Goal: Communication & Community: Answer question/provide support

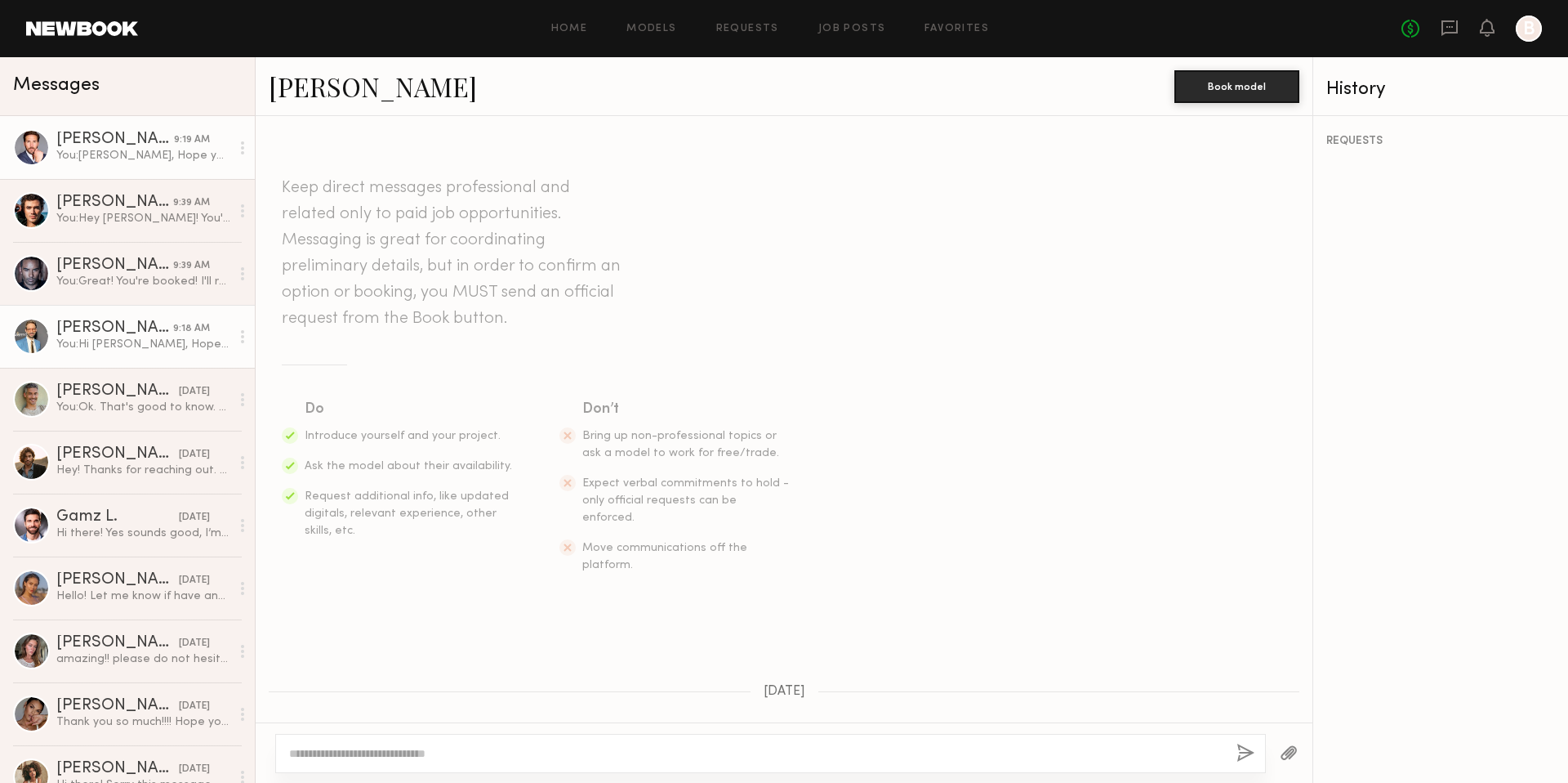
click at [128, 314] on link "[PERSON_NAME] 9:18 AM You: Hi [PERSON_NAME], Hope you’re doing well! As we prep…" at bounding box center [127, 337] width 255 height 63
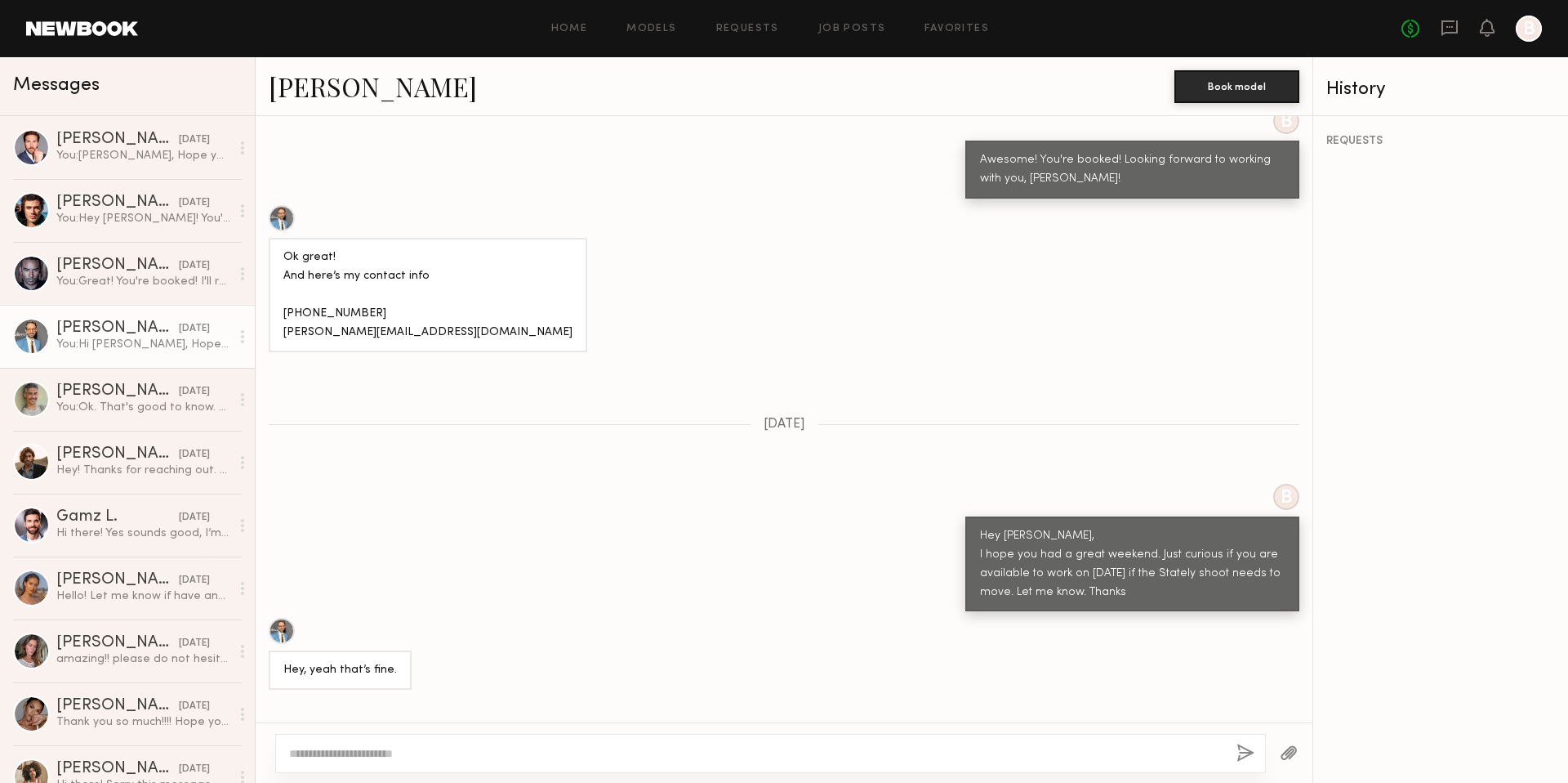
scroll to position [1053, 0]
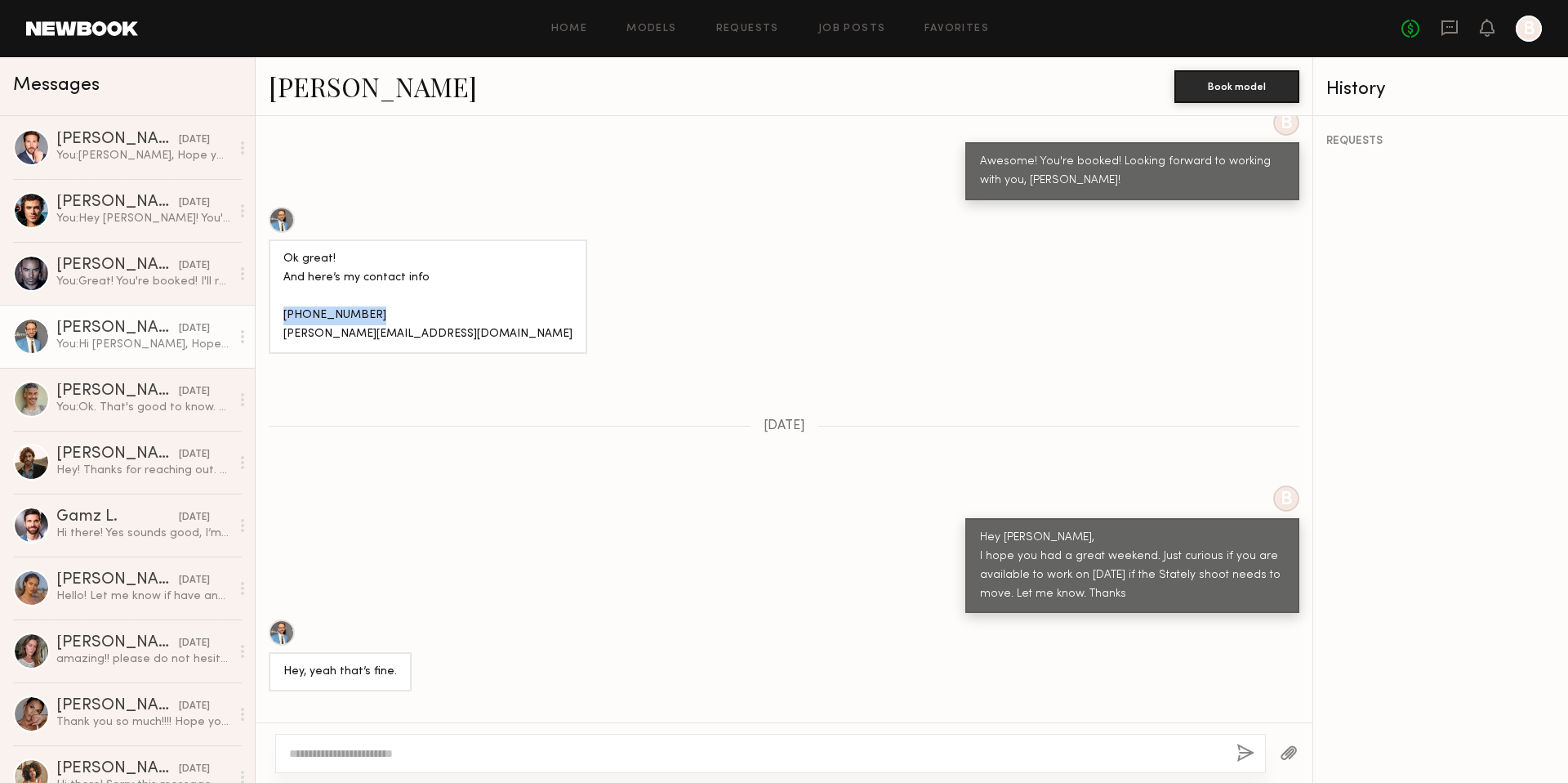
drag, startPoint x: 369, startPoint y: 310, endPoint x: 264, endPoint y: 310, distance: 105.0
click at [264, 310] on div "Ok great! And here’s my contact info [PHONE_NUMBER] [PERSON_NAME][EMAIL_ADDRESS…" at bounding box center [784, 281] width 1057 height 147
copy div "[PHONE_NUMBER]"
click at [134, 153] on div "You: [PERSON_NAME], Hope you’re doing well! As we prep for the upcoming shoot, …" at bounding box center [142, 156] width 174 height 16
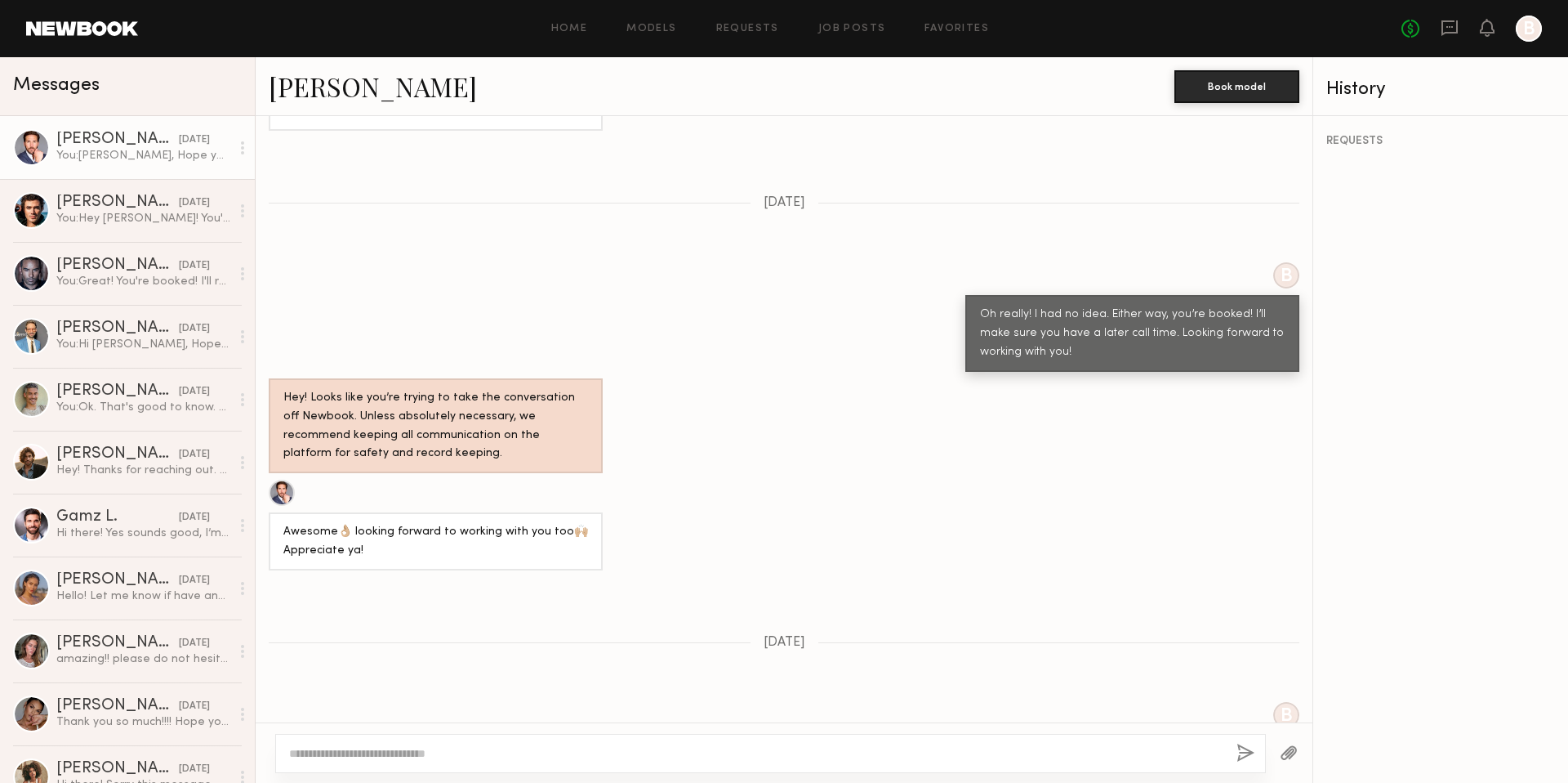
scroll to position [2268, 0]
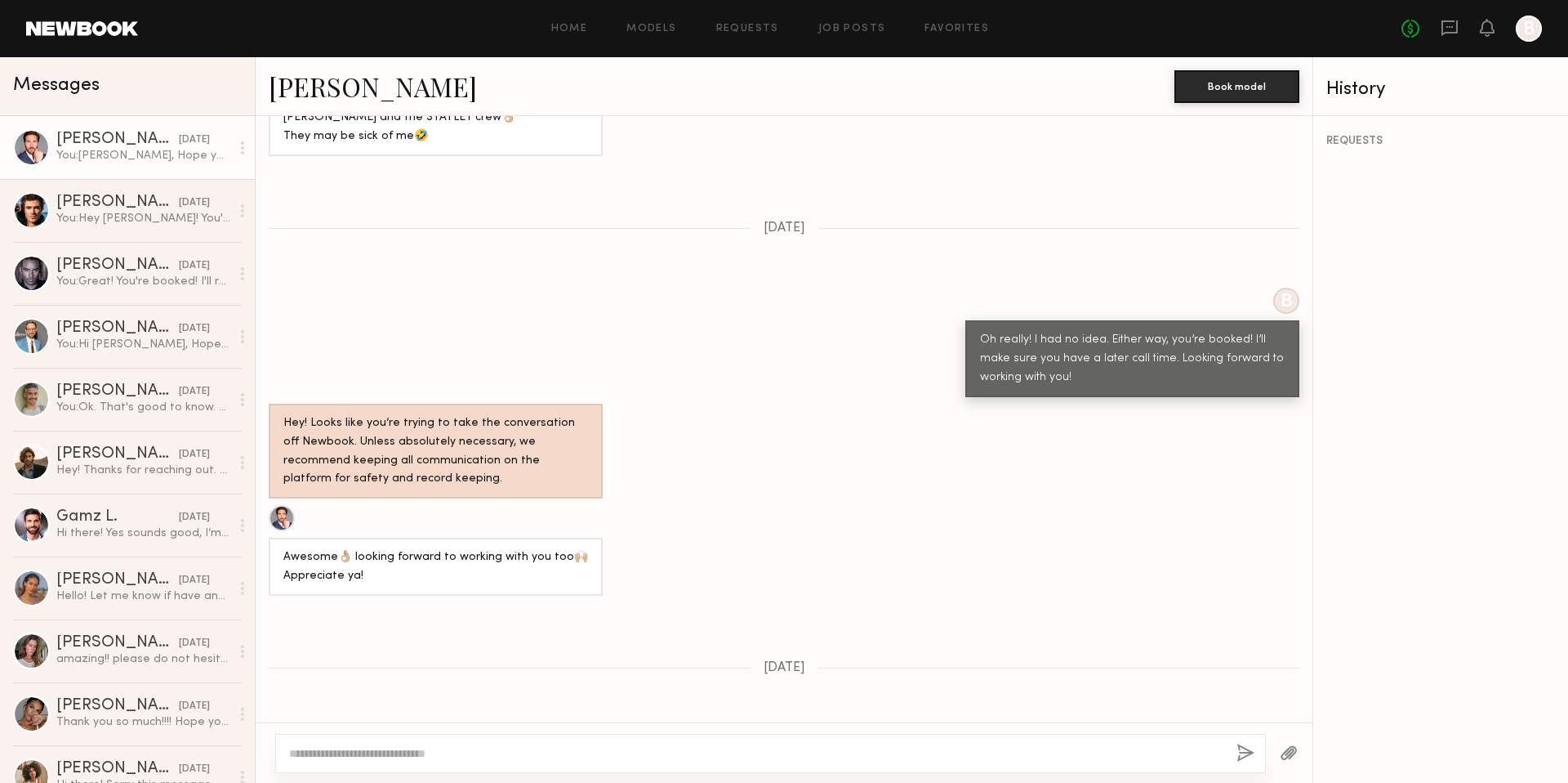
click at [123, 160] on div "You: [PERSON_NAME], Hope you’re doing well! As we prep for the upcoming shoot, …" at bounding box center [142, 156] width 174 height 16
click at [119, 215] on div "You: Hey [PERSON_NAME]! You're booked! The client approved your $1000 rate. I'l…" at bounding box center [142, 219] width 174 height 16
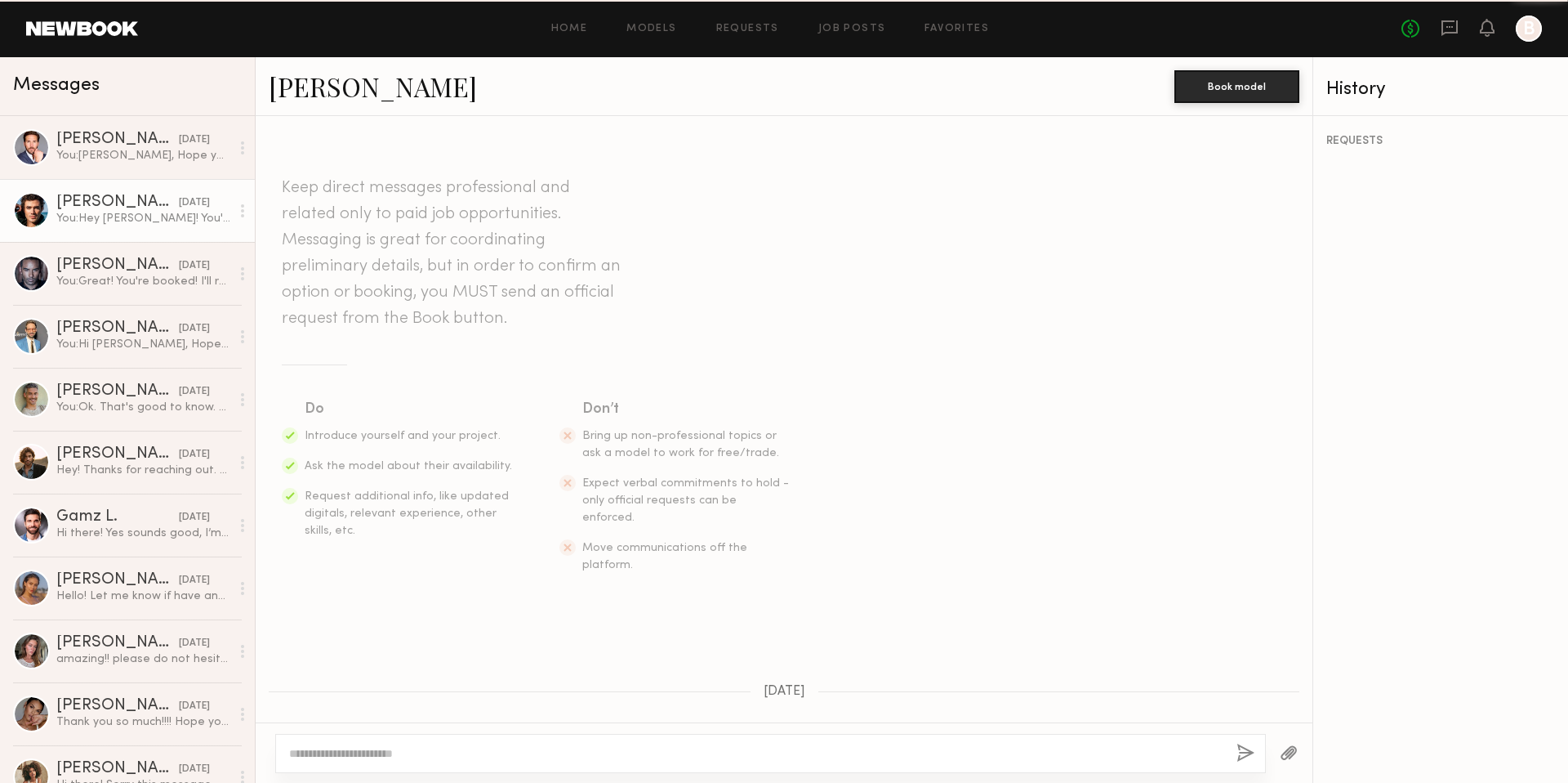
scroll to position [1069, 0]
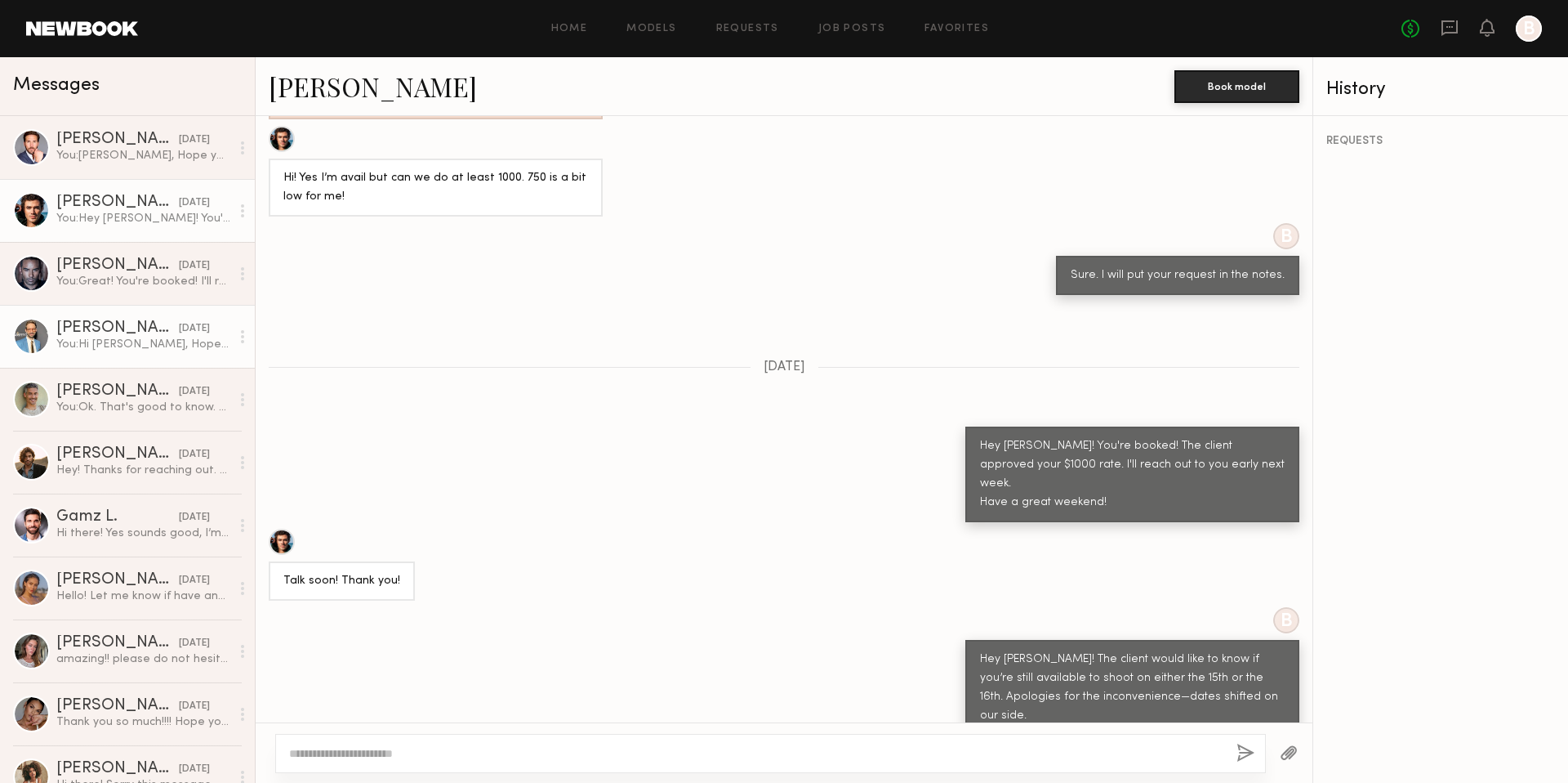
click at [87, 314] on link "[PERSON_NAME] [DATE] You: Hi [PERSON_NAME], Hope you’re doing well! As we prep …" at bounding box center [127, 337] width 255 height 63
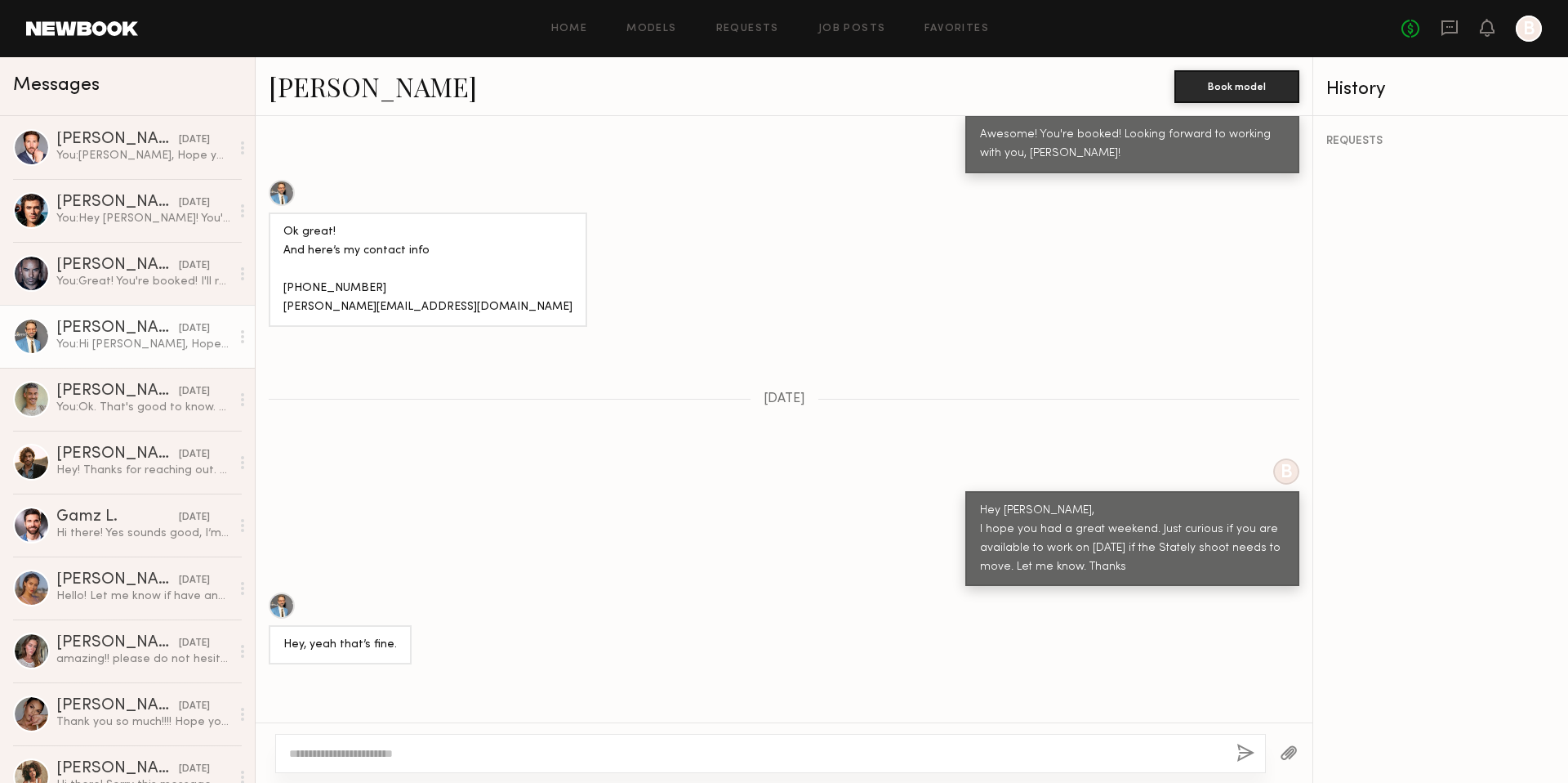
scroll to position [1024, 0]
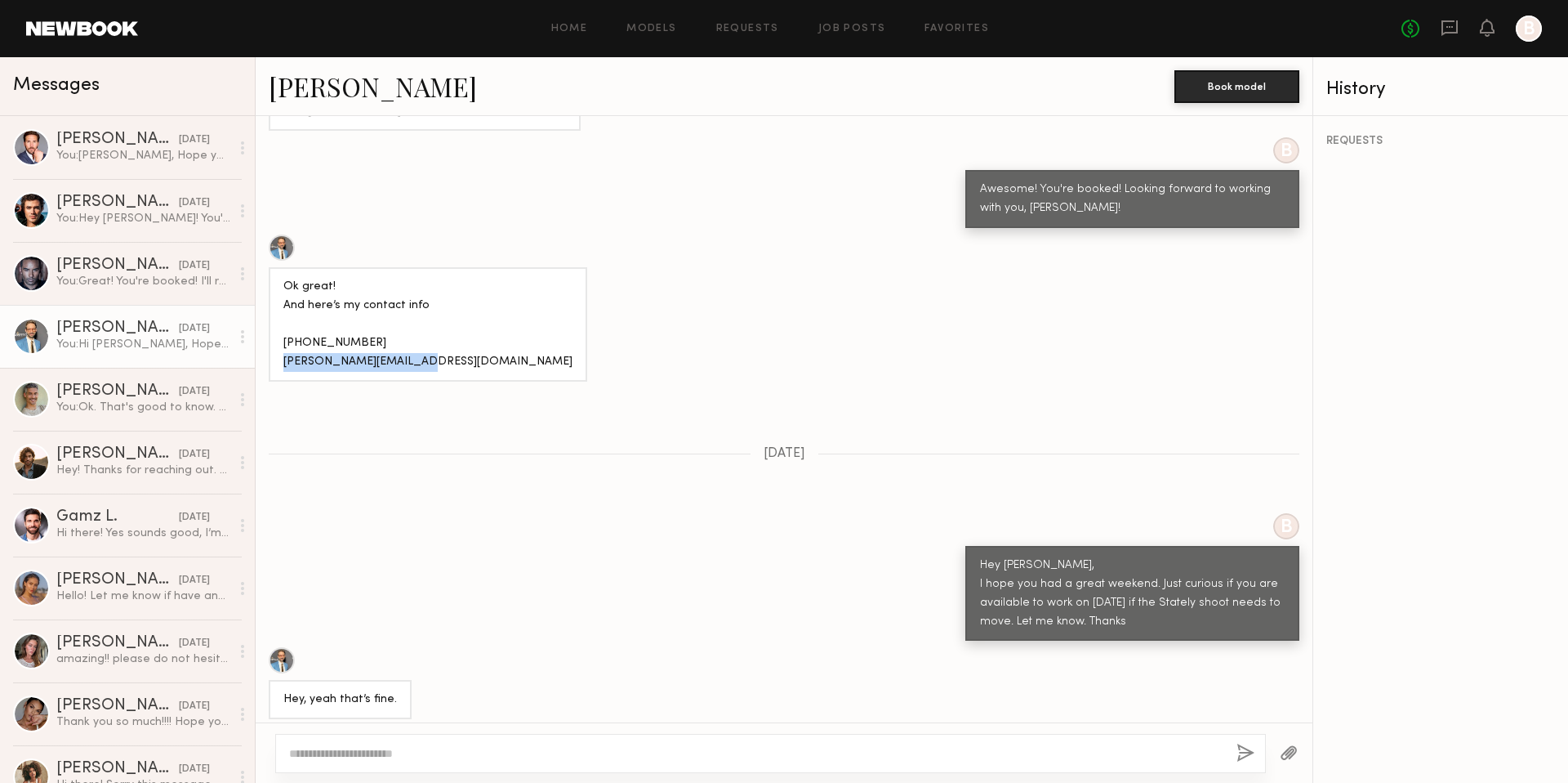
drag, startPoint x: 423, startPoint y: 358, endPoint x: 281, endPoint y: 360, distance: 142.0
click at [281, 360] on div "Ok great! And here’s my contact info [PHONE_NUMBER] [PERSON_NAME][EMAIL_ADDRESS…" at bounding box center [428, 324] width 319 height 115
copy div "[PERSON_NAME][EMAIL_ADDRESS][DOMAIN_NAME]"
click at [133, 135] on div "[PERSON_NAME]" at bounding box center [117, 139] width 123 height 17
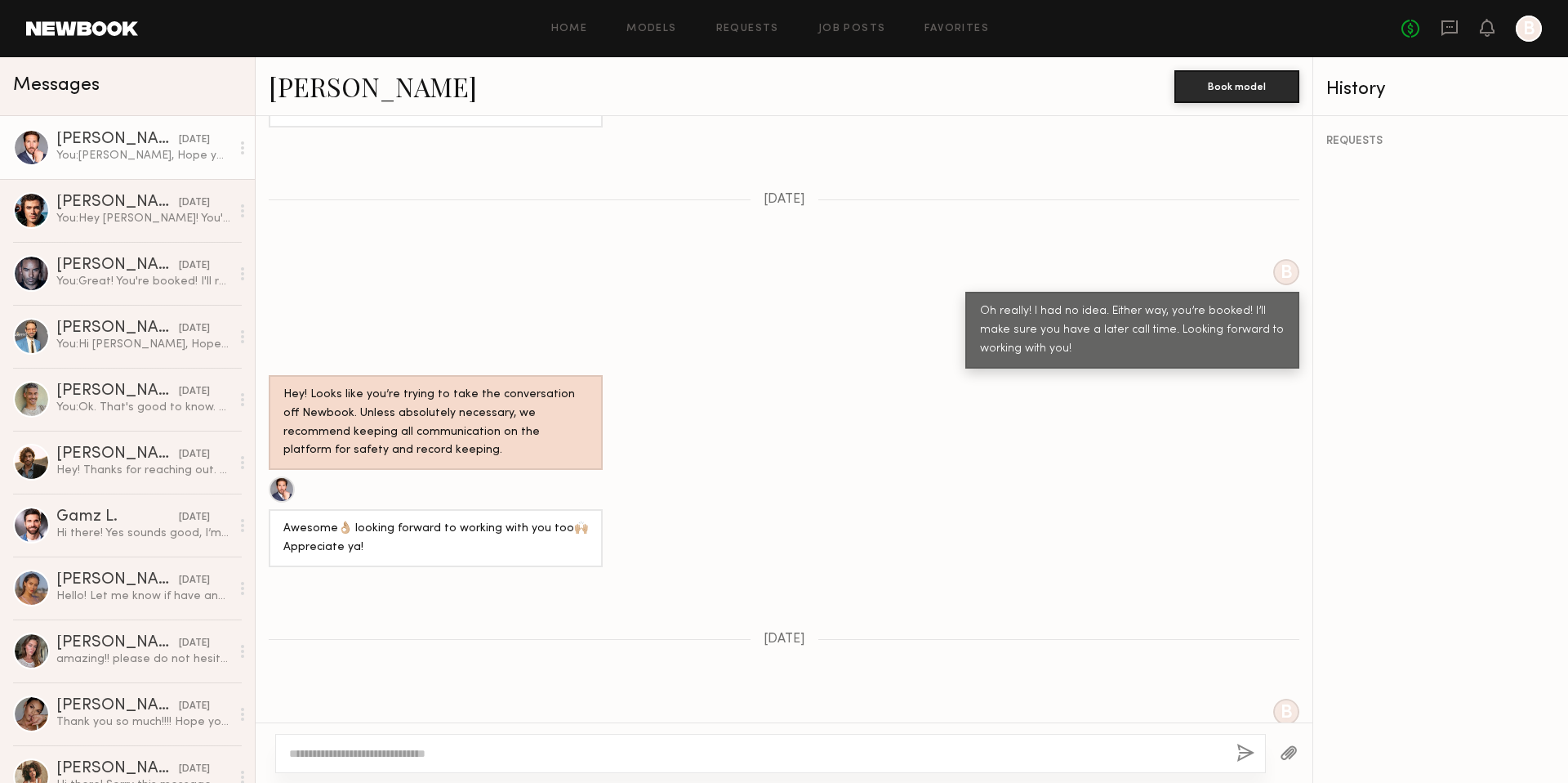
scroll to position [3047, 0]
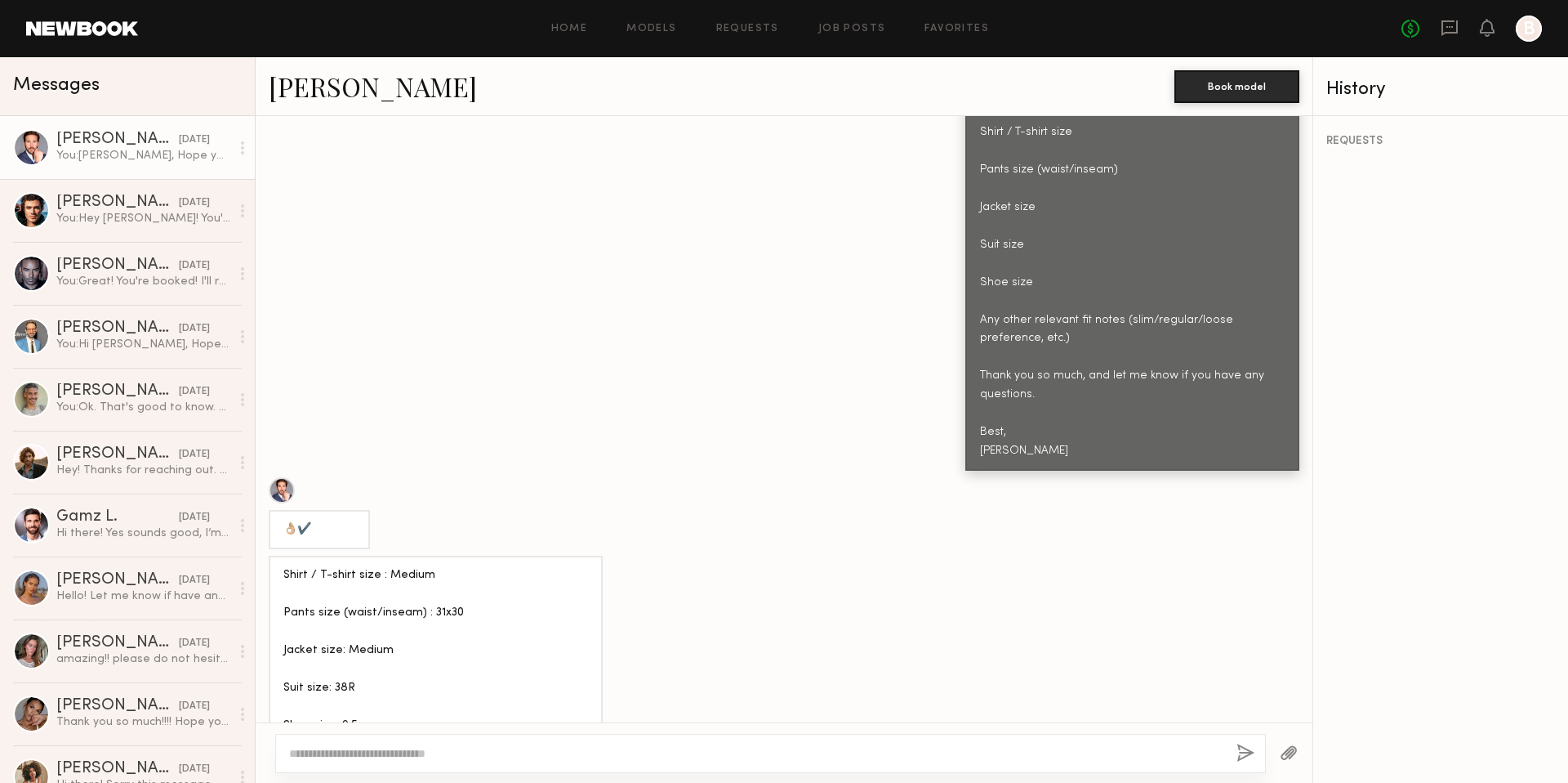
click at [452, 757] on textarea at bounding box center [756, 754] width 935 height 17
drag, startPoint x: 447, startPoint y: 754, endPoint x: 402, endPoint y: 755, distance: 45.0
click at [402, 755] on textarea "**********" at bounding box center [756, 745] width 935 height 32
drag, startPoint x: 534, startPoint y: 752, endPoint x: 511, endPoint y: 751, distance: 23.0
click at [510, 751] on textarea "**********" at bounding box center [756, 745] width 935 height 32
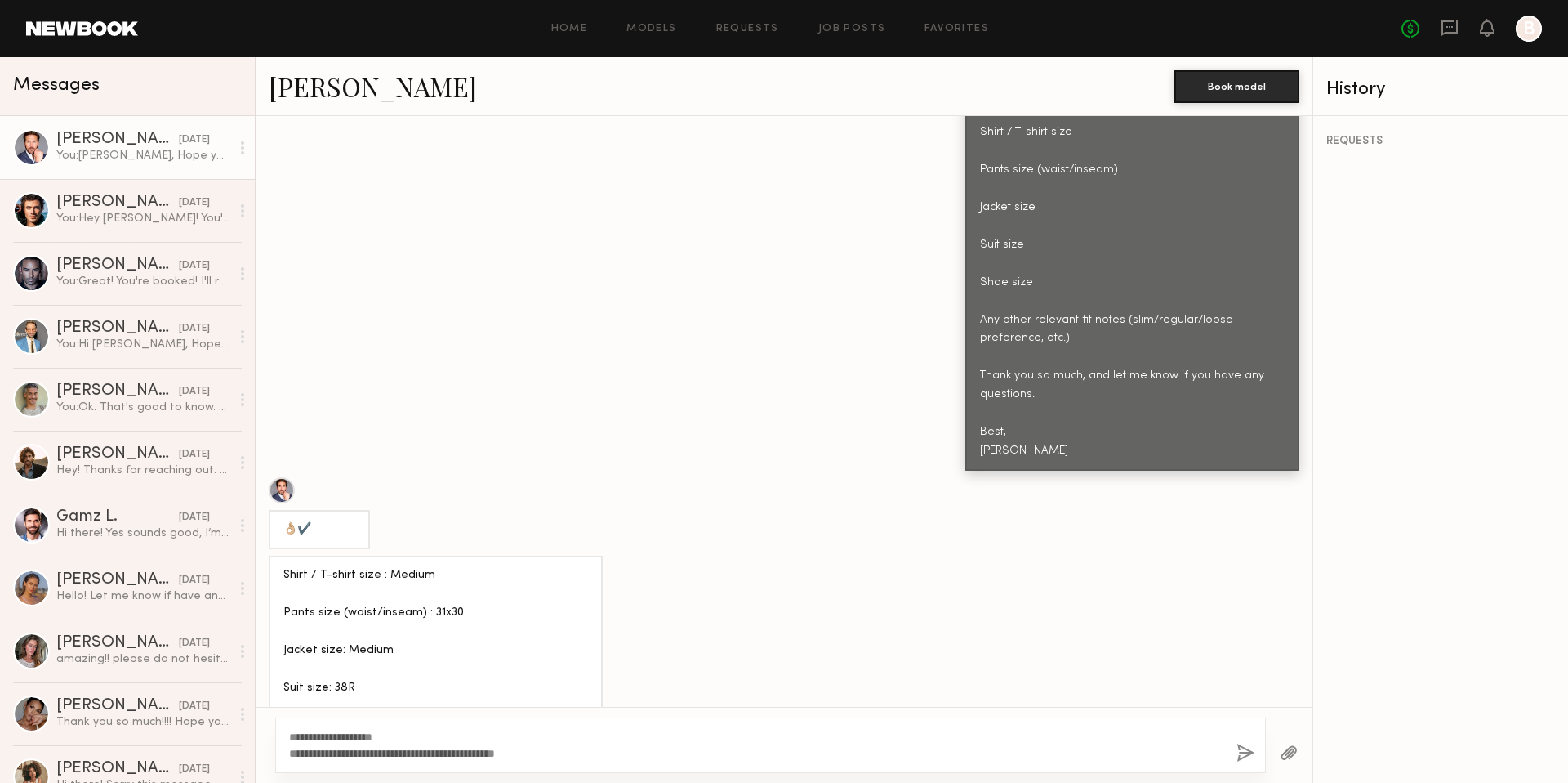
click at [610, 749] on textarea "**********" at bounding box center [756, 745] width 935 height 32
drag, startPoint x: 767, startPoint y: 749, endPoint x: 281, endPoint y: 674, distance: 491.8
click at [281, 674] on div "Keep direct messages professional and related only to paid job opportunities. M…" at bounding box center [784, 449] width 1057 height 667
type textarea "**********"
click at [1244, 753] on button "button" at bounding box center [1245, 754] width 18 height 21
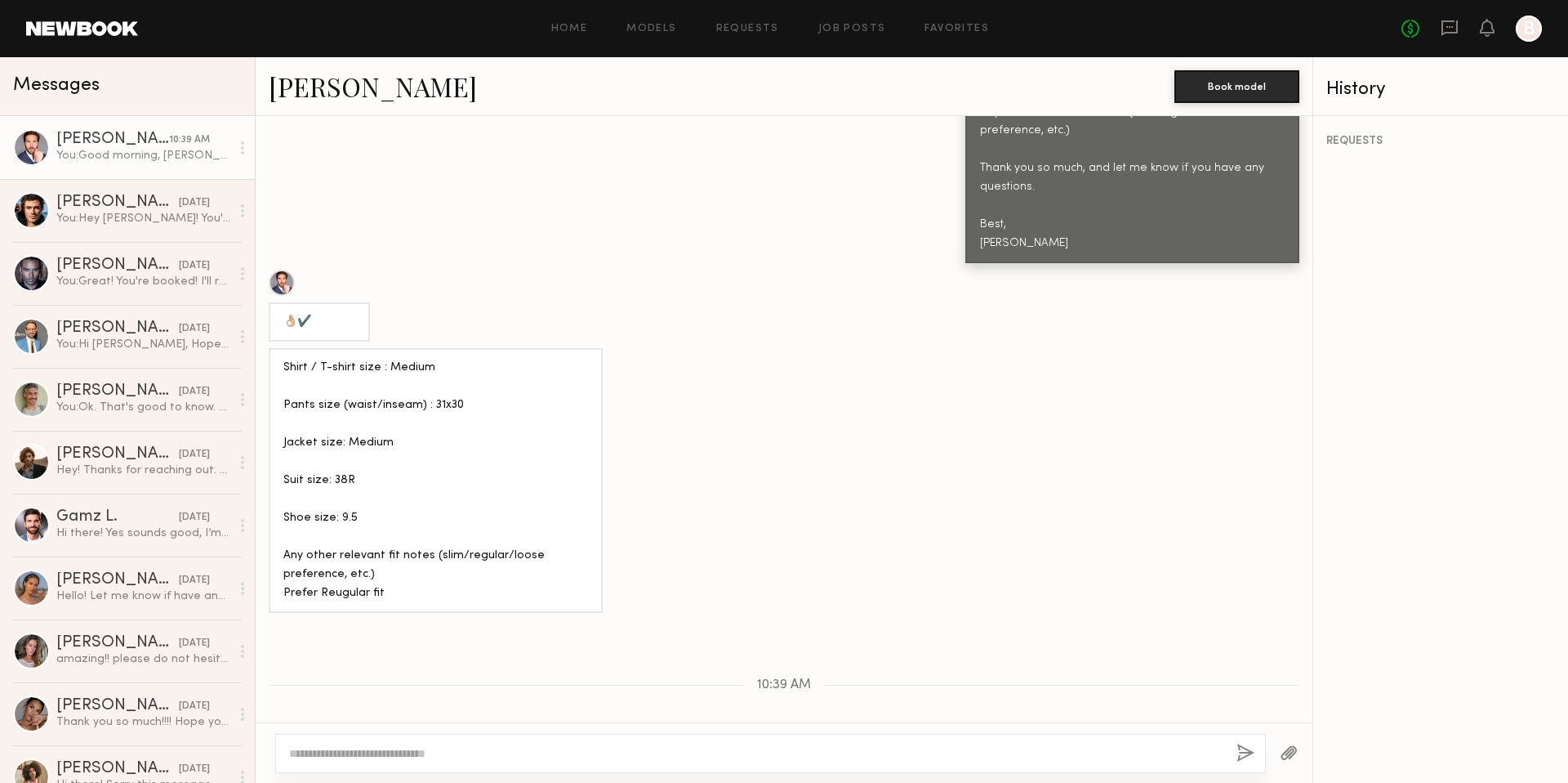
scroll to position [3357, 0]
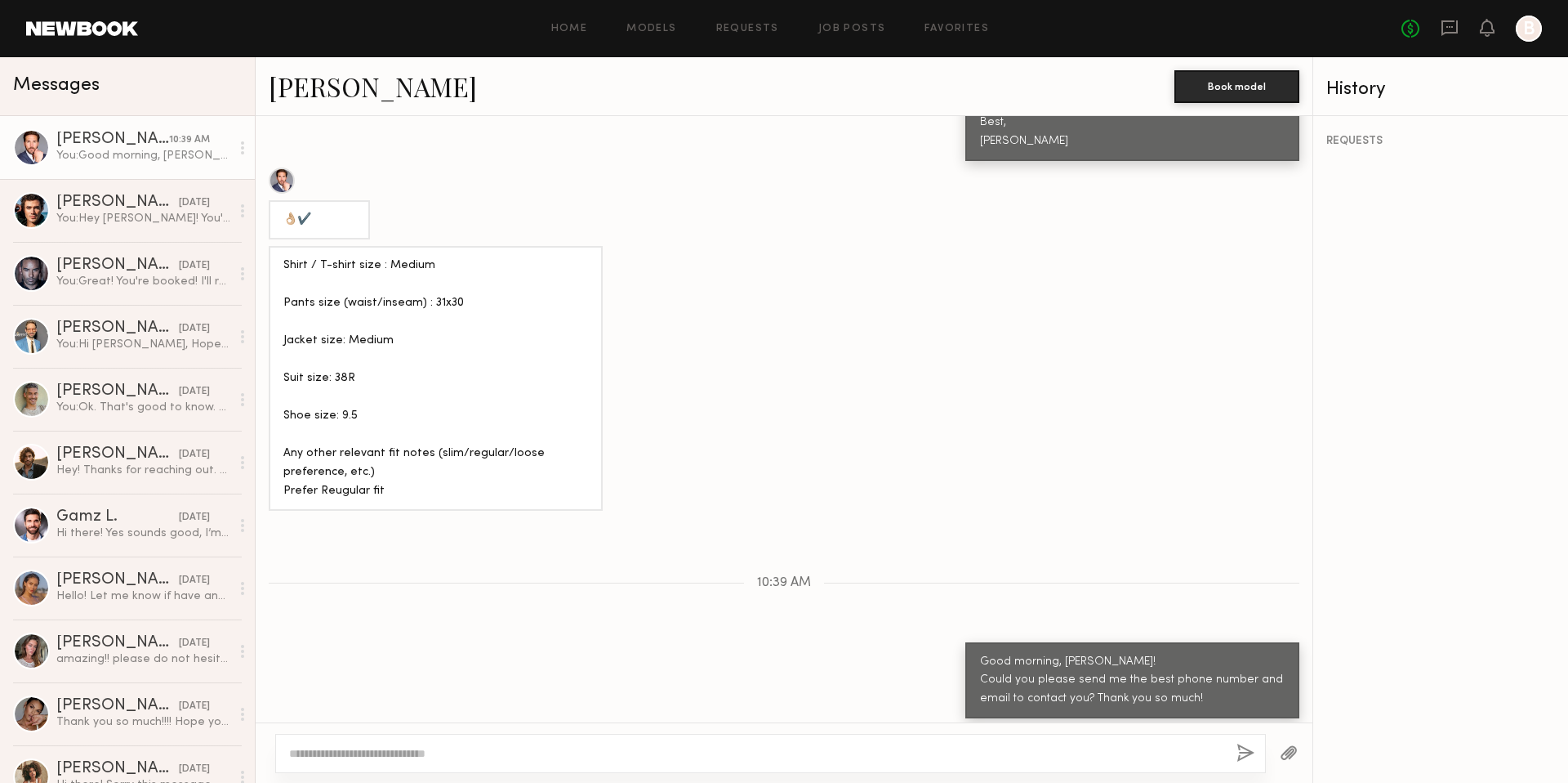
click at [171, 148] on div "You: Good morning, [PERSON_NAME]! Could you please send me the best phone numbe…" at bounding box center [142, 156] width 174 height 16
